Goal: Task Accomplishment & Management: Manage account settings

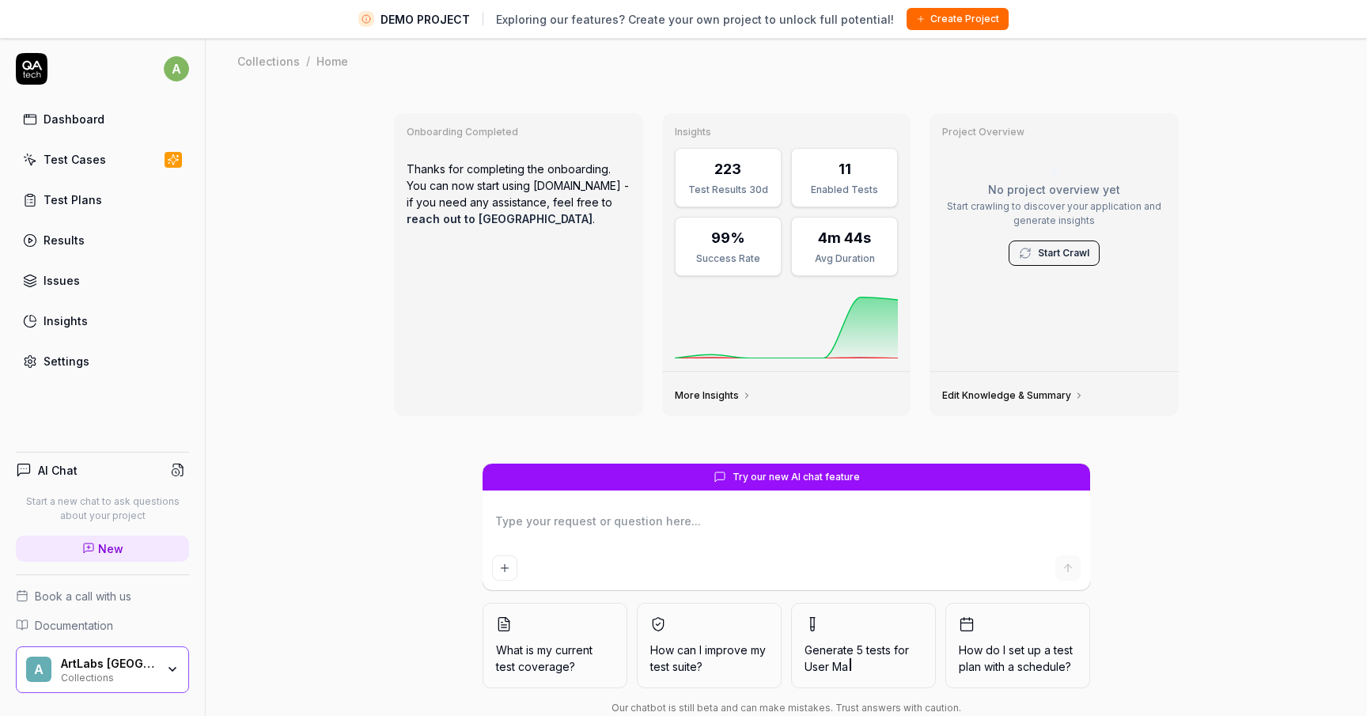
type textarea "*"
click at [141, 670] on div "Collections" at bounding box center [108, 676] width 95 height 13
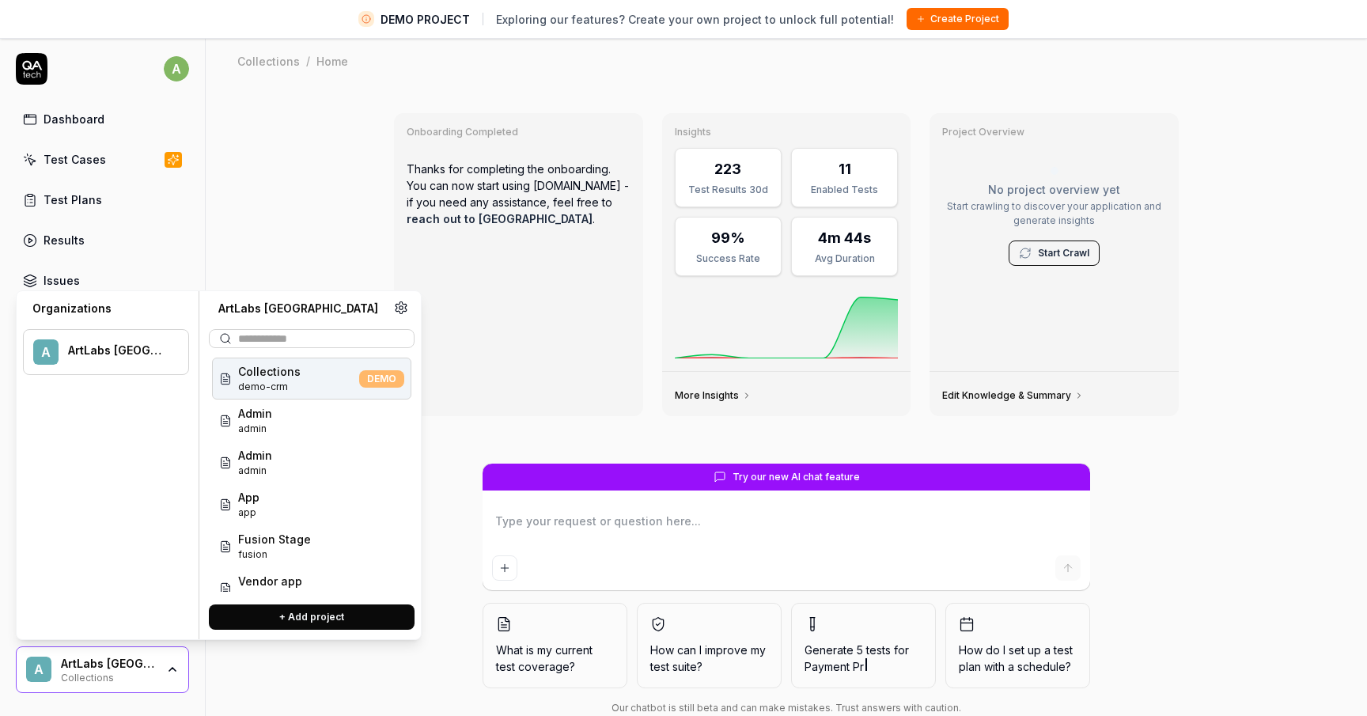
click at [328, 678] on div "Onboarding Completed Thanks for completing the onboarding. You can now start us…" at bounding box center [787, 419] width 1162 height 669
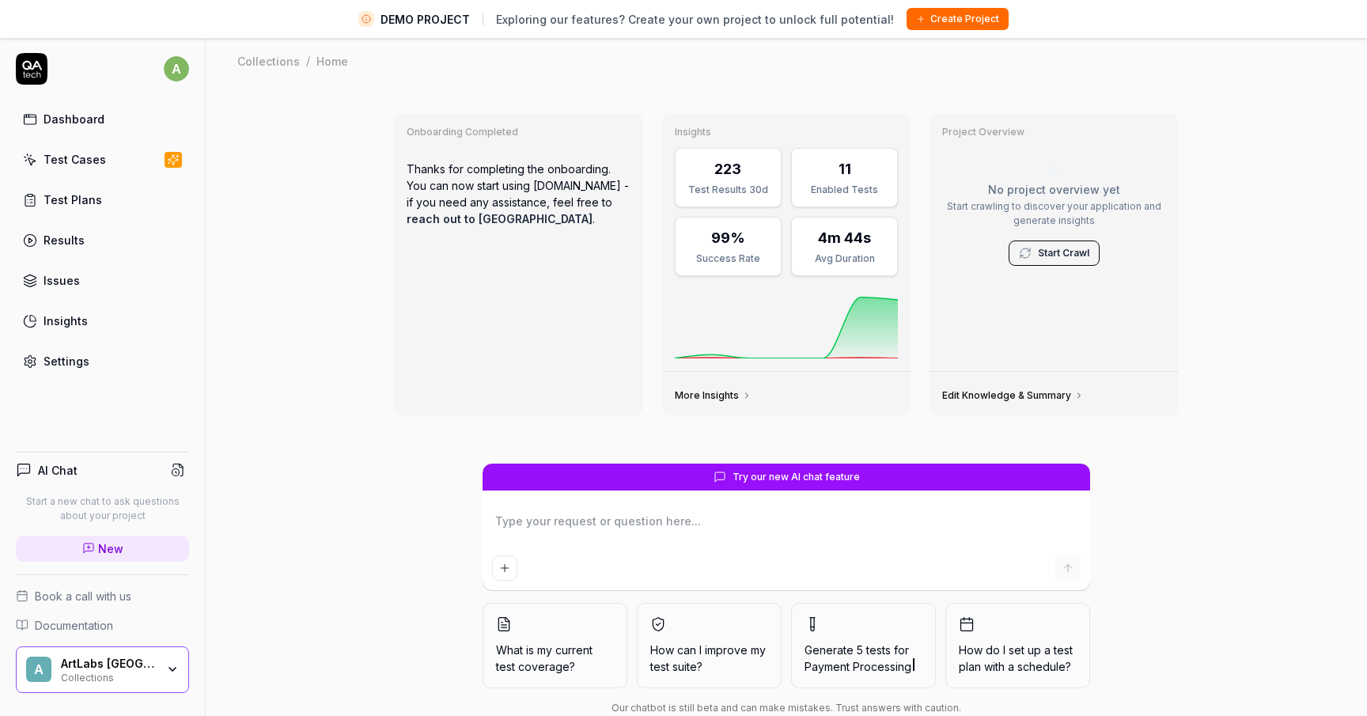
click at [74, 364] on div "Settings" at bounding box center [67, 361] width 46 height 17
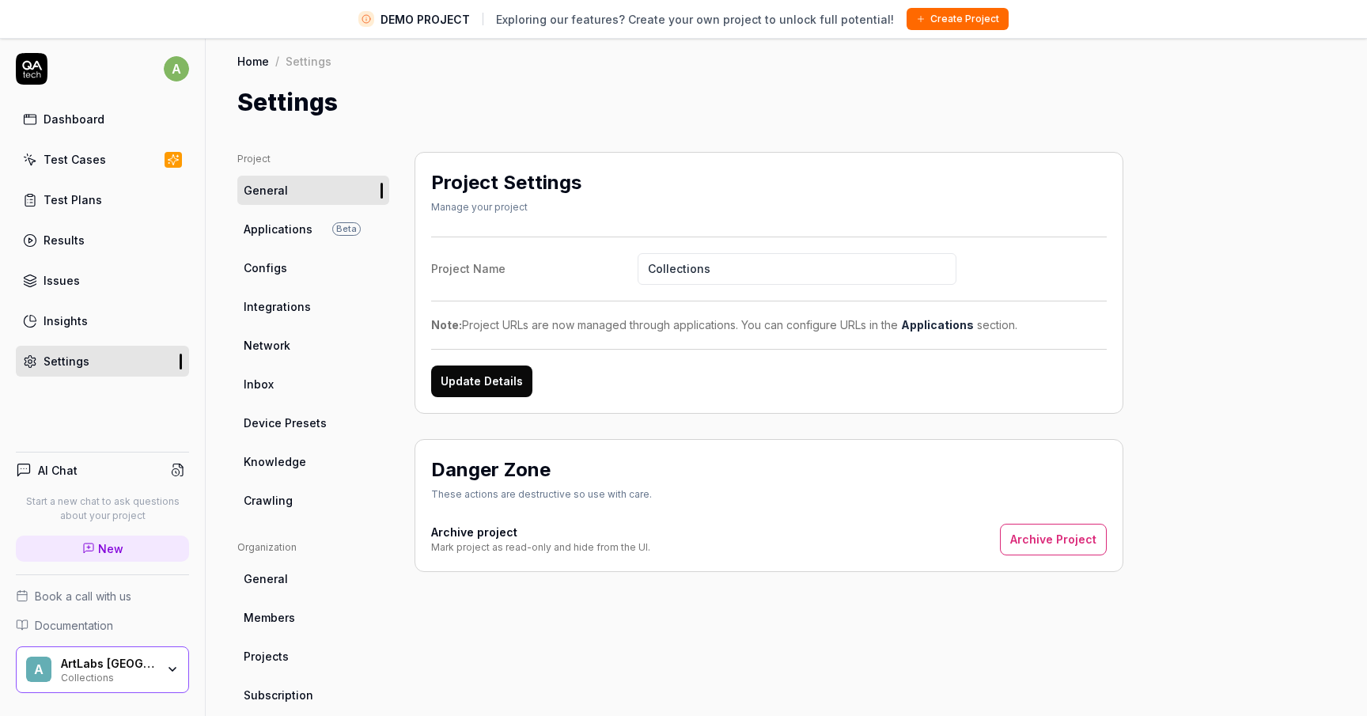
click at [79, 194] on div "Test Plans" at bounding box center [73, 200] width 59 height 17
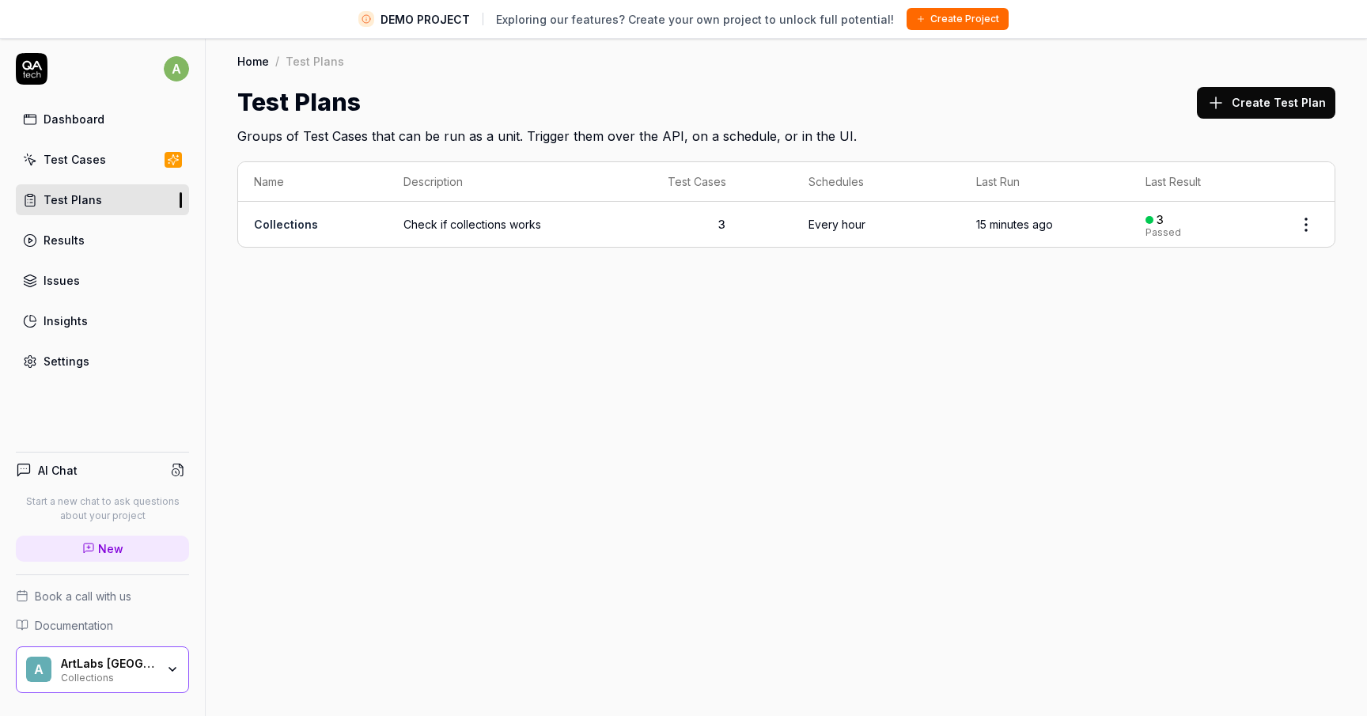
click at [79, 362] on div "Settings" at bounding box center [67, 361] width 46 height 17
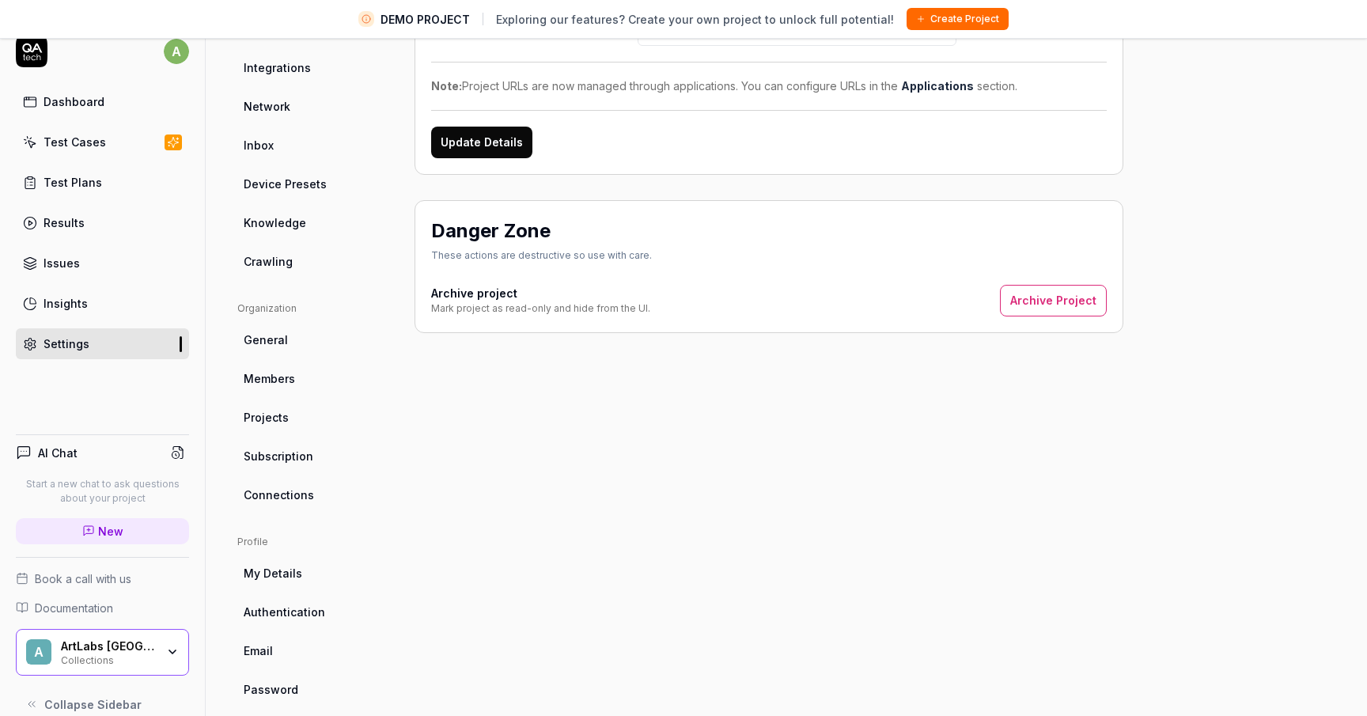
scroll to position [21, 0]
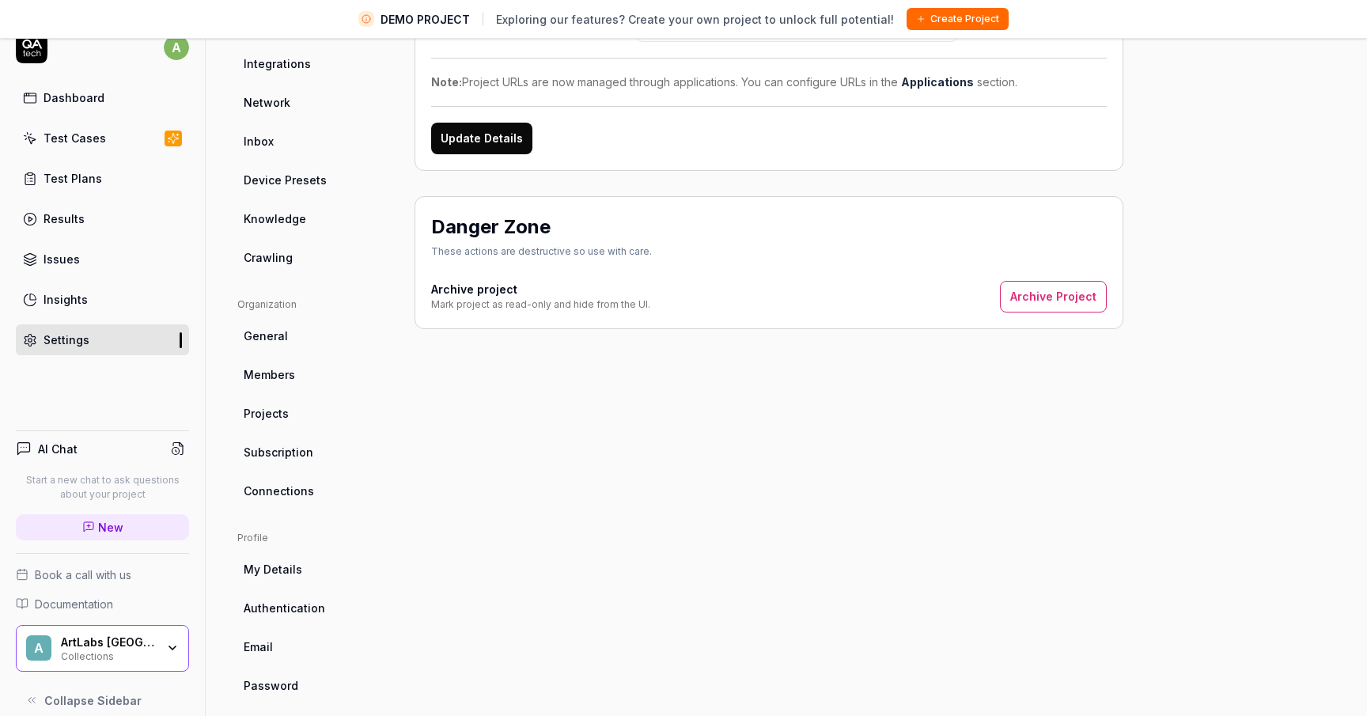
click at [100, 178] on link "Test Plans" at bounding box center [102, 178] width 173 height 31
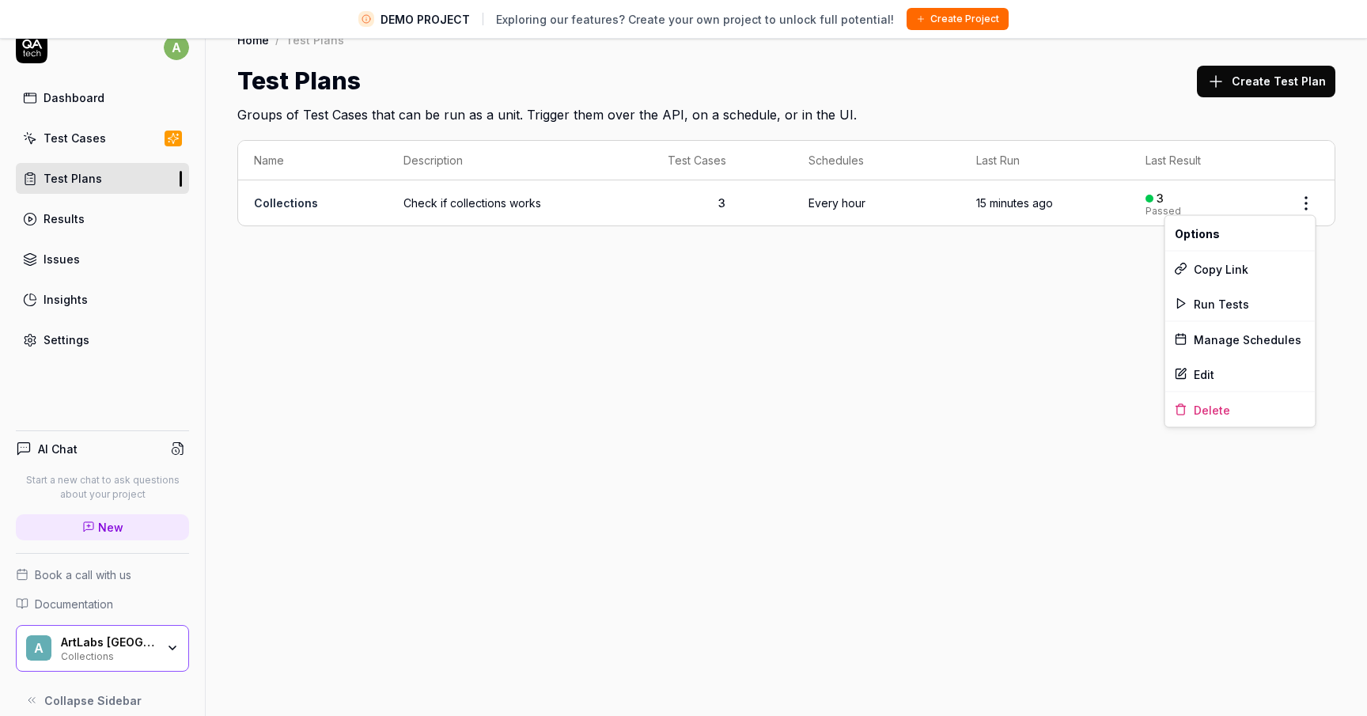
click at [1291, 207] on html "DEMO PROJECT Exploring our features? Create your own project to unlock full pot…" at bounding box center [683, 355] width 1367 height 753
click at [1231, 339] on div "Manage Schedules" at bounding box center [1241, 339] width 150 height 35
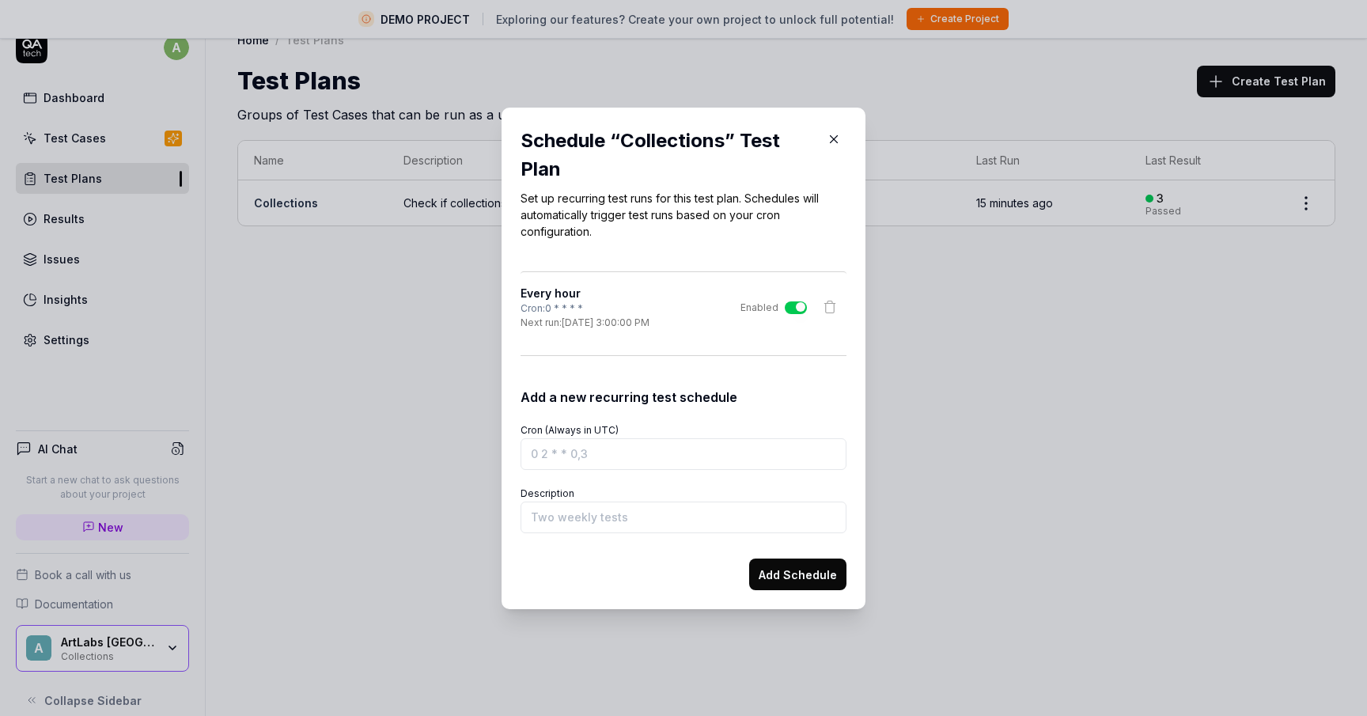
click at [688, 316] on div "Every hour Cron: 0 * * * * Next run: [DATE] 3:00:00 PM Enabled" at bounding box center [684, 307] width 326 height 45
click at [614, 305] on div "Cron: 0 * * * *" at bounding box center [585, 309] width 129 height 14
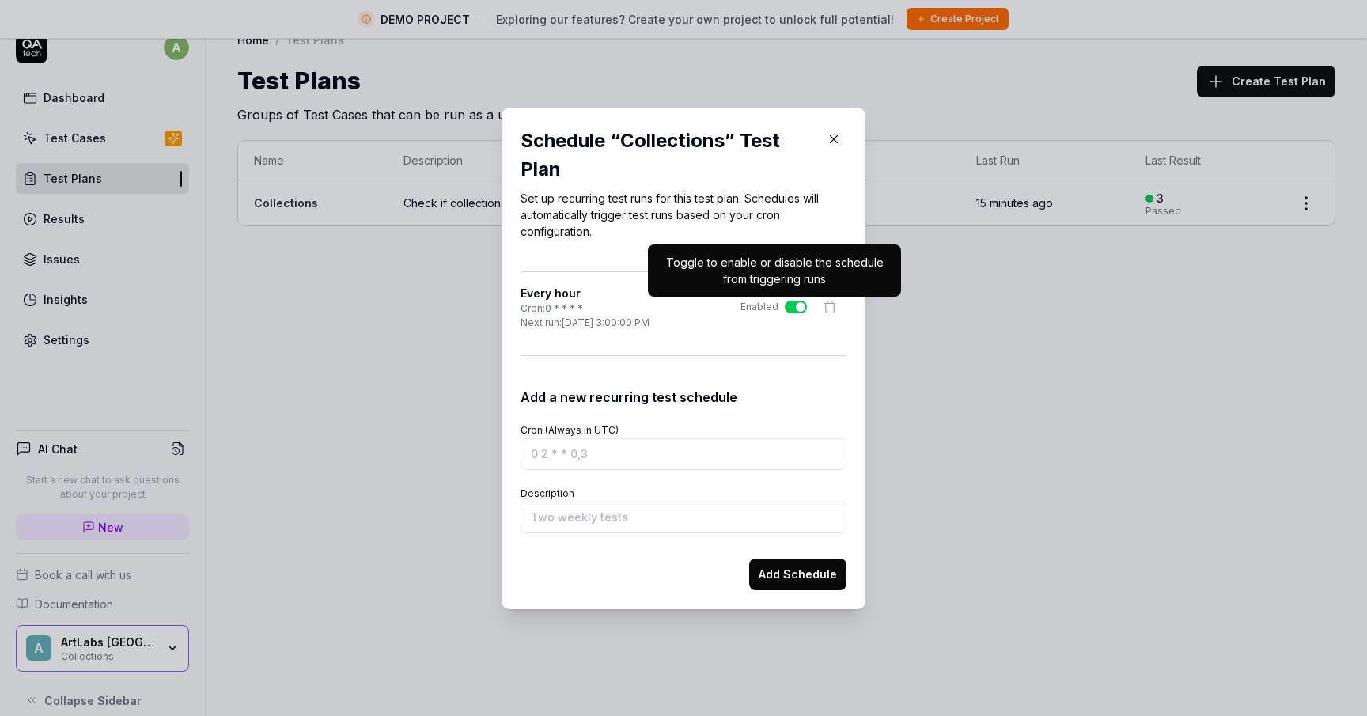
click at [792, 306] on button "Enabled" at bounding box center [796, 307] width 22 height 13
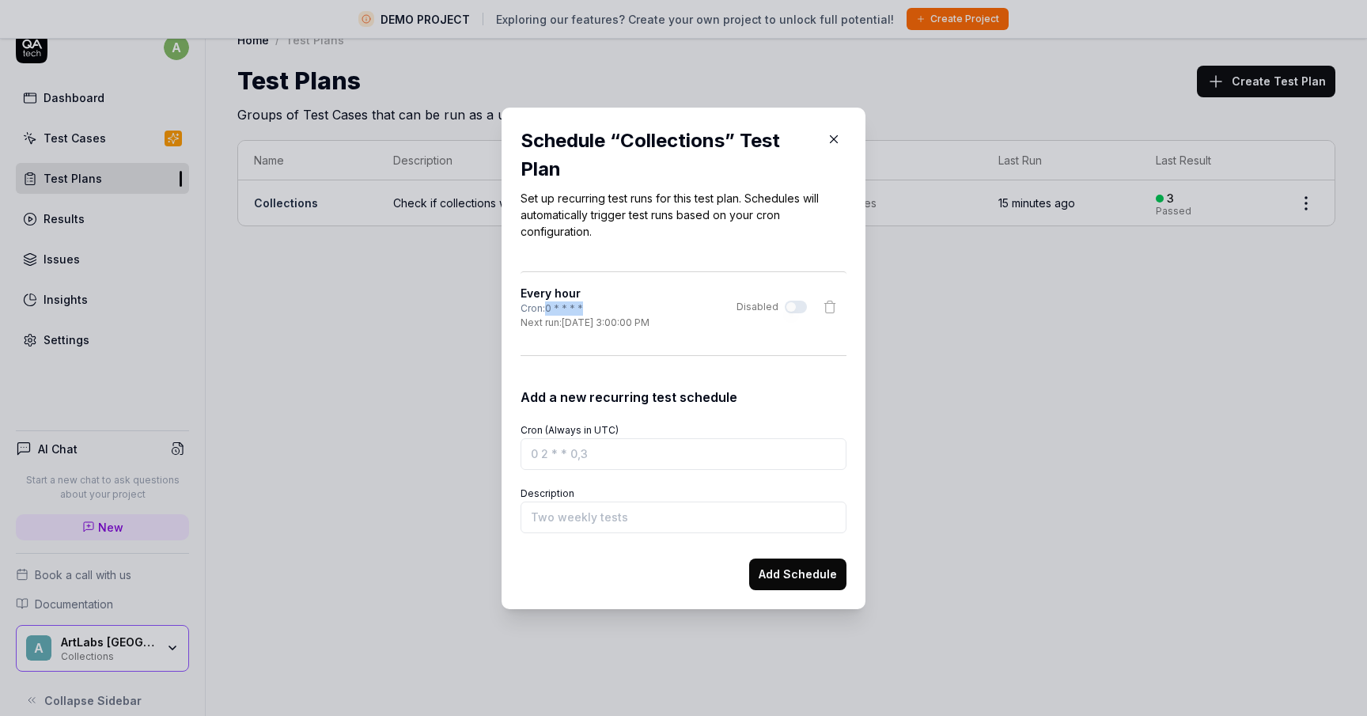
drag, startPoint x: 593, startPoint y: 305, endPoint x: 549, endPoint y: 305, distance: 43.5
click at [549, 305] on div "Cron: 0 * * * *" at bounding box center [585, 309] width 129 height 14
click at [556, 307] on div "Cron: 0 * * * *" at bounding box center [585, 309] width 129 height 14
click at [586, 458] on input "Cron (Always in UTC)" at bounding box center [684, 454] width 326 height 32
type input "dail"
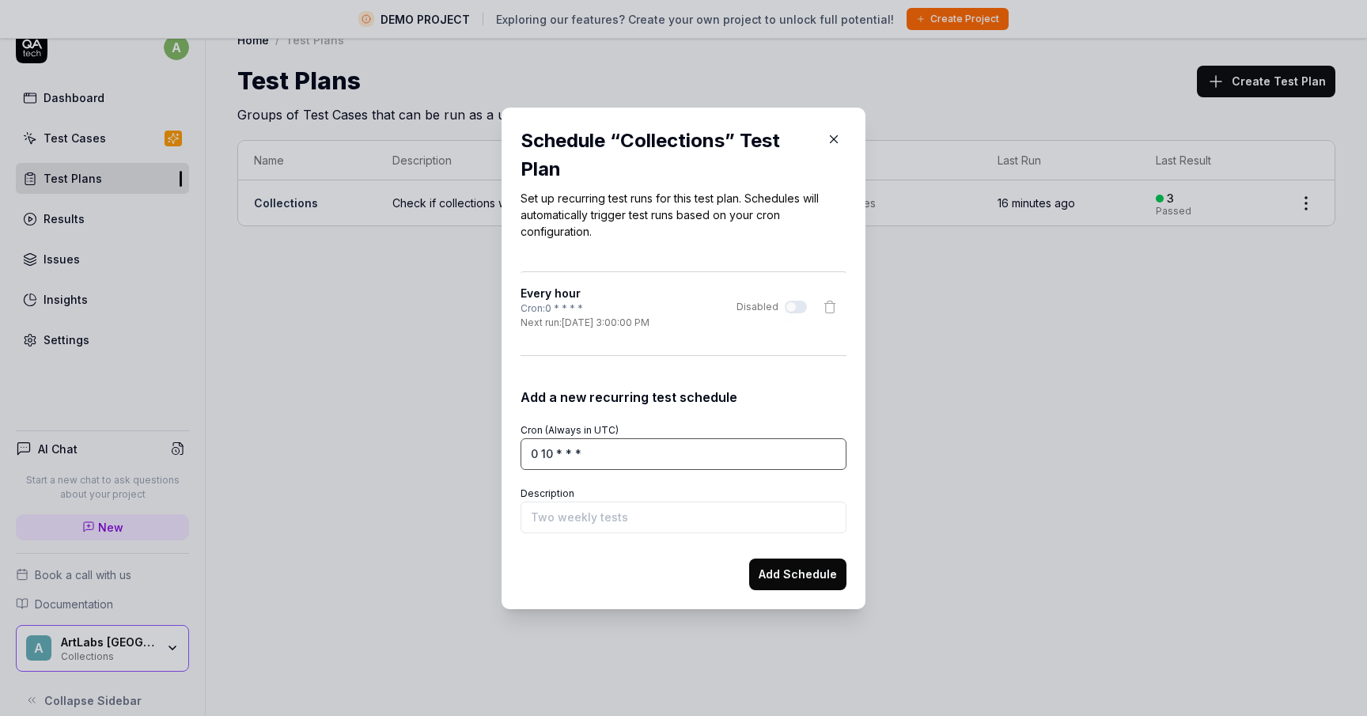
type input "0 10 * * *"
click at [595, 513] on input "Description" at bounding box center [684, 518] width 326 height 32
type input "Daily in the morning"
click at [784, 567] on button "Add Schedule" at bounding box center [797, 575] width 97 height 32
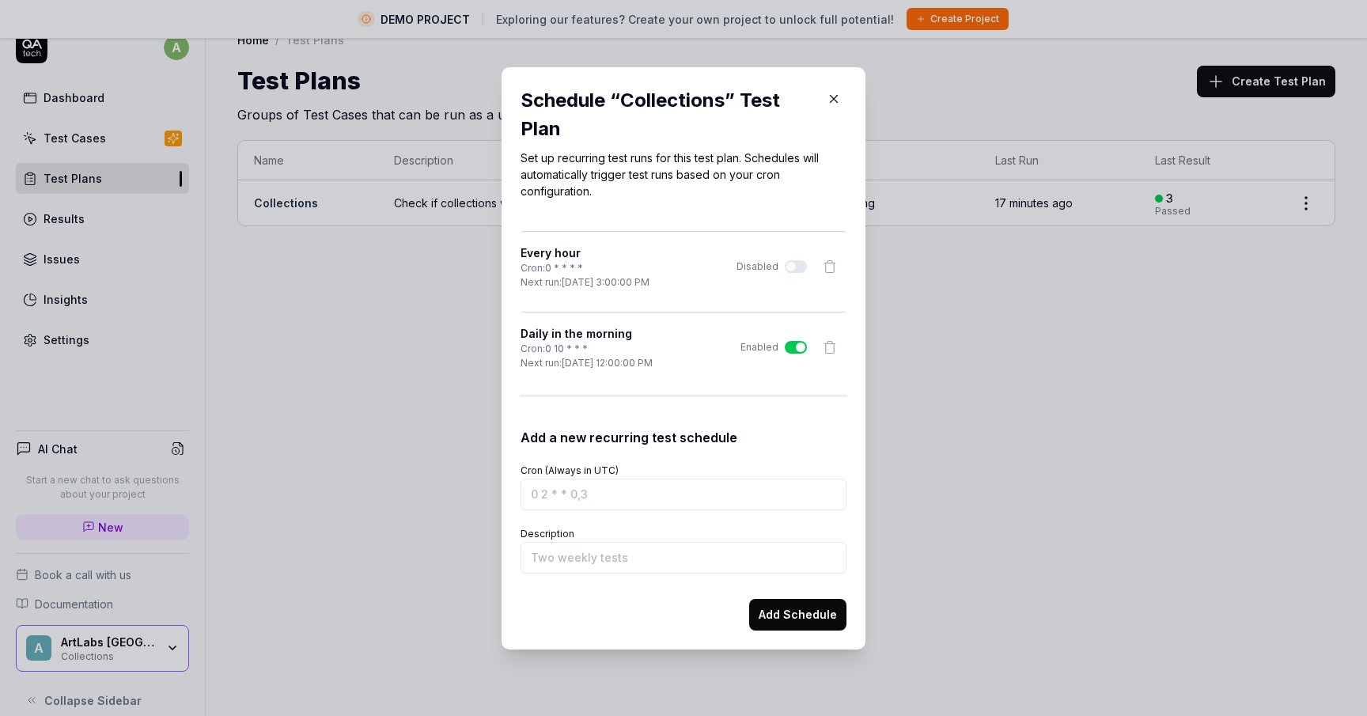
click at [840, 97] on icon "button" at bounding box center [834, 99] width 14 height 14
